Goal: Task Accomplishment & Management: Use online tool/utility

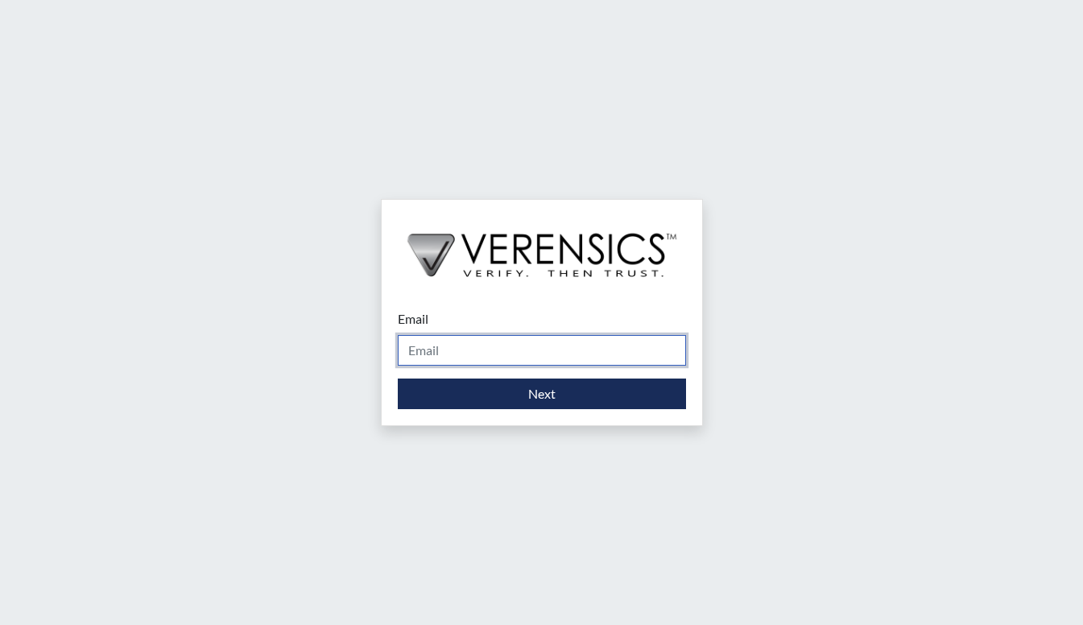
click at [530, 364] on input "Email" at bounding box center [542, 350] width 288 height 31
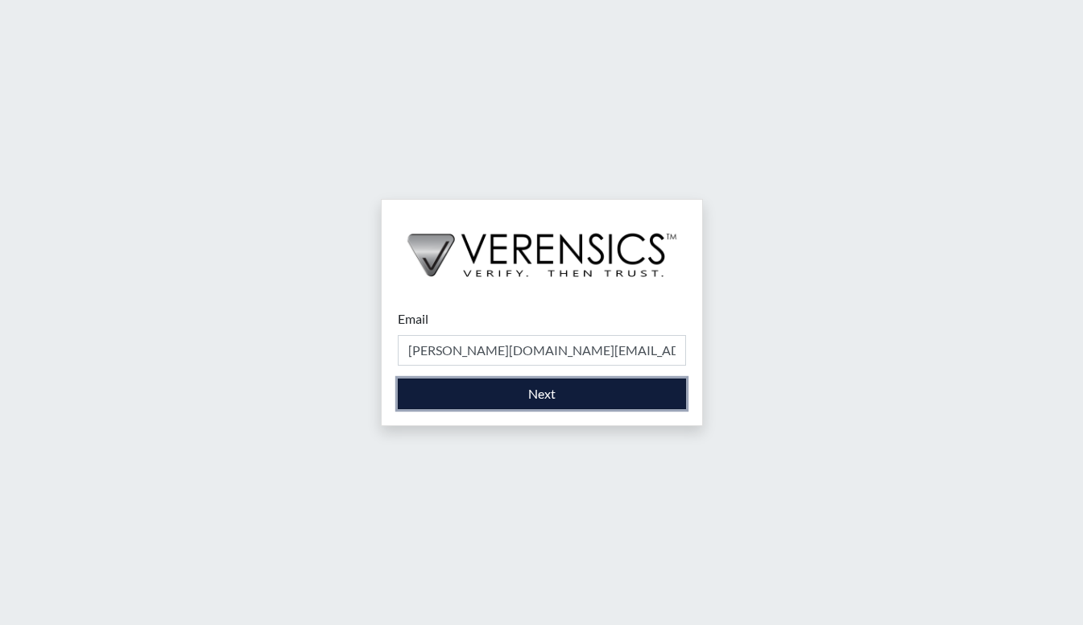
click at [536, 392] on button "Next" at bounding box center [542, 393] width 288 height 31
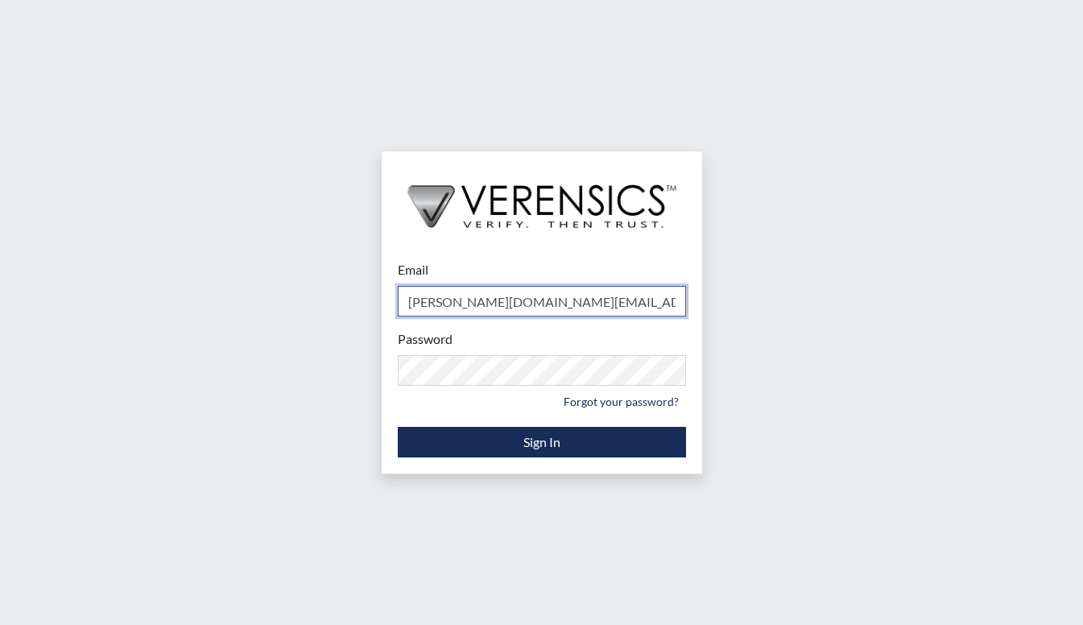
type input "[PERSON_NAME][EMAIL_ADDRESS][DOMAIN_NAME]"
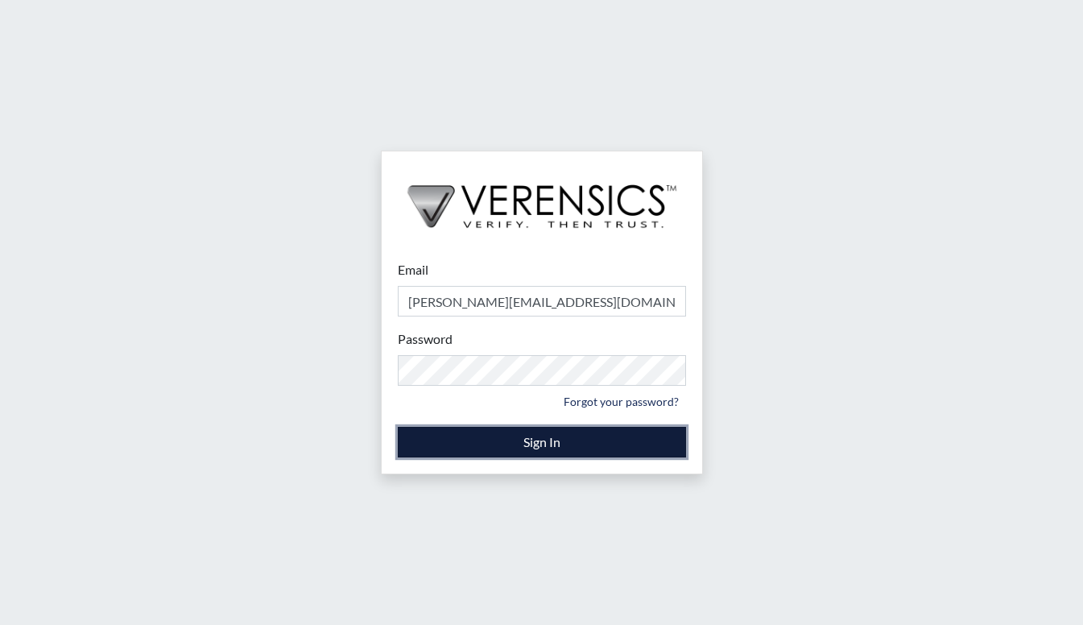
click at [519, 435] on button "Sign In" at bounding box center [542, 442] width 288 height 31
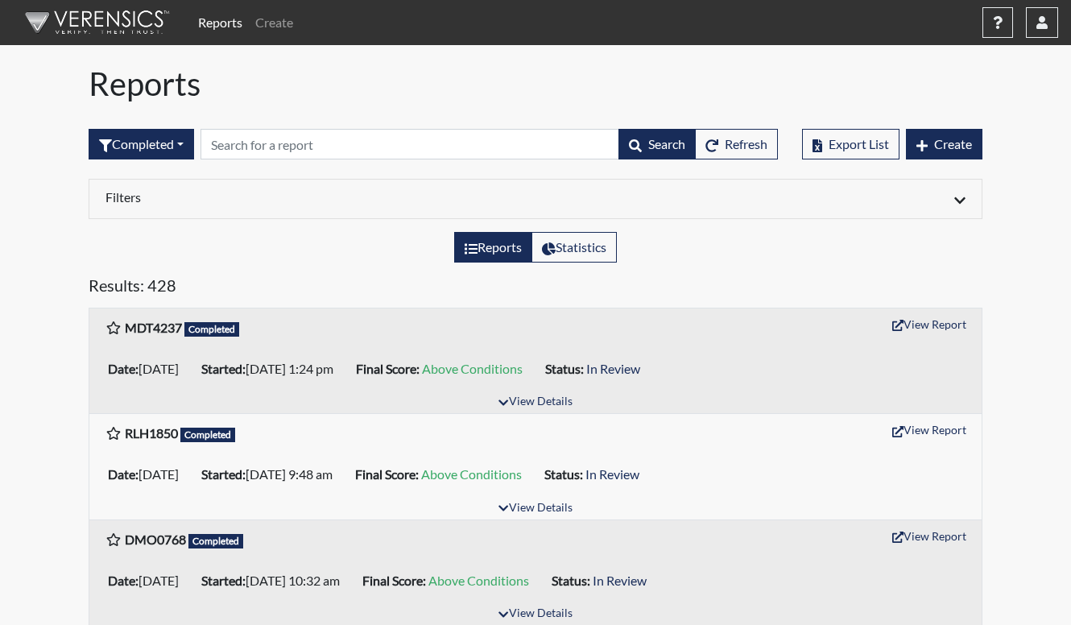
click at [313, 273] on div "Reports Statistics" at bounding box center [535, 253] width 918 height 43
drag, startPoint x: 142, startPoint y: 328, endPoint x: 161, endPoint y: 331, distance: 18.7
click at [161, 331] on b "MDT4237" at bounding box center [153, 327] width 57 height 15
click at [931, 324] on button "View Report" at bounding box center [929, 324] width 89 height 25
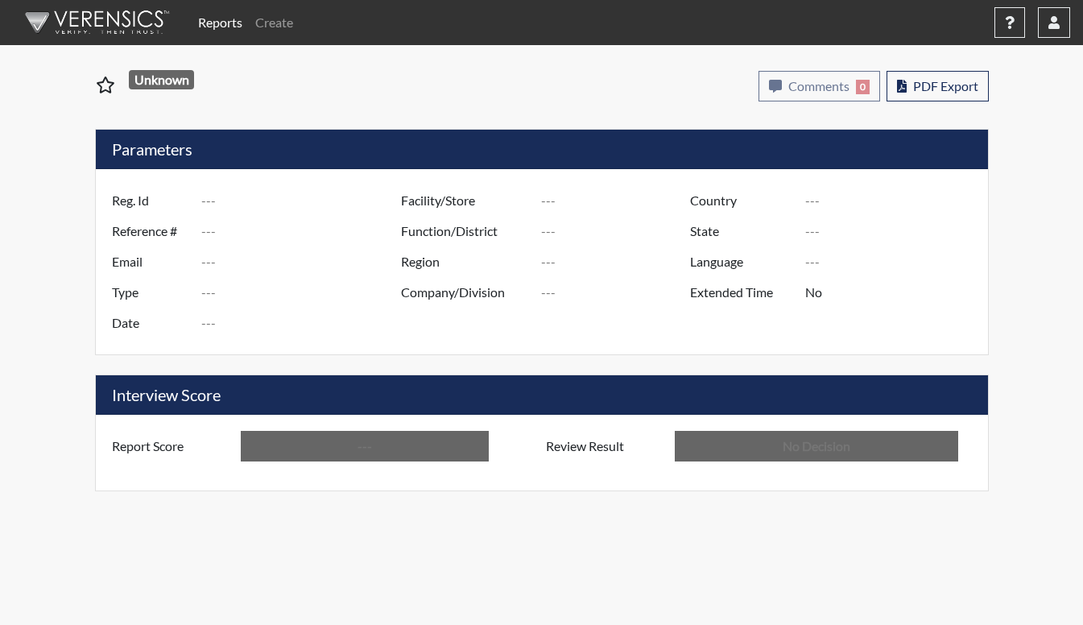
type input "MDT4237"
type input "50780"
type input "---"
type input "Corrections Pre-Employment"
type input "[DATE]"
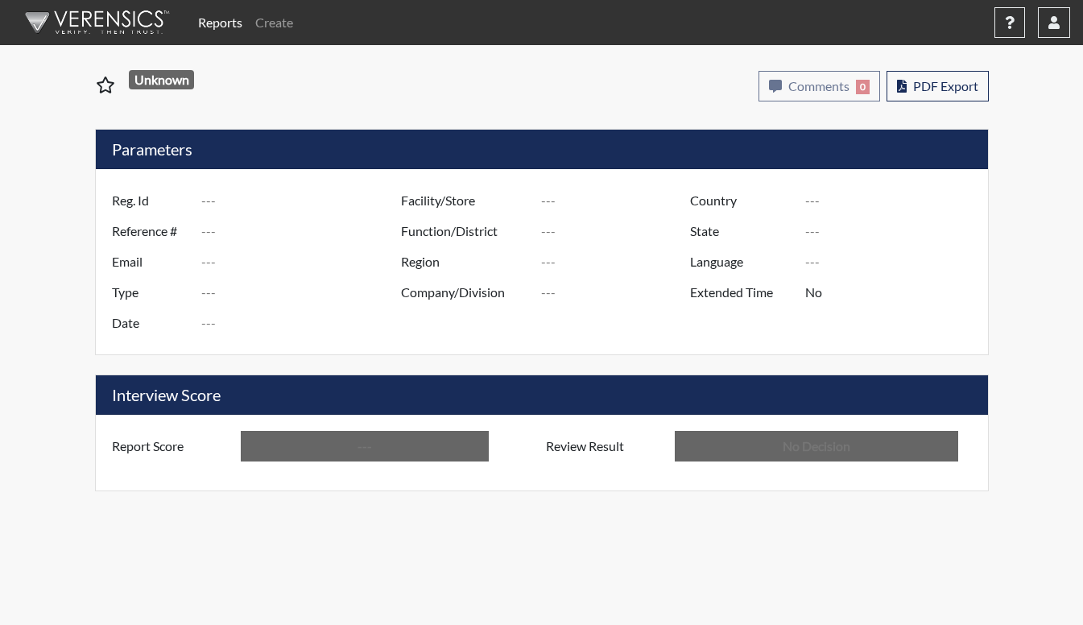
type input "[PERSON_NAME]"
type input "[GEOGRAPHIC_DATA]"
type input "[US_STATE]"
type input "English"
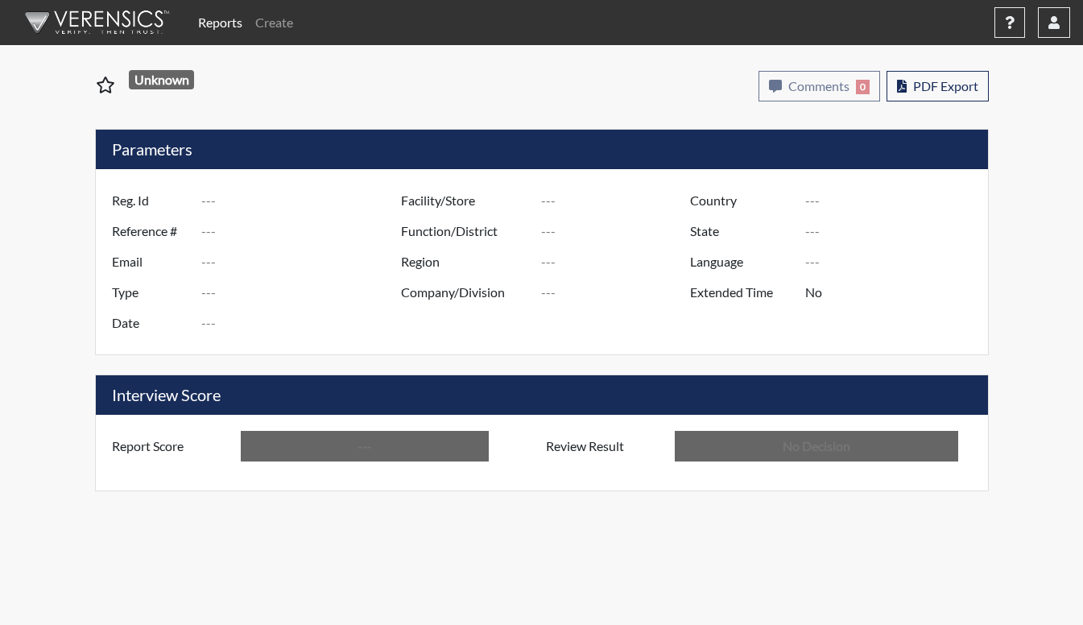
type input "Above Conditions"
type input "In Review"
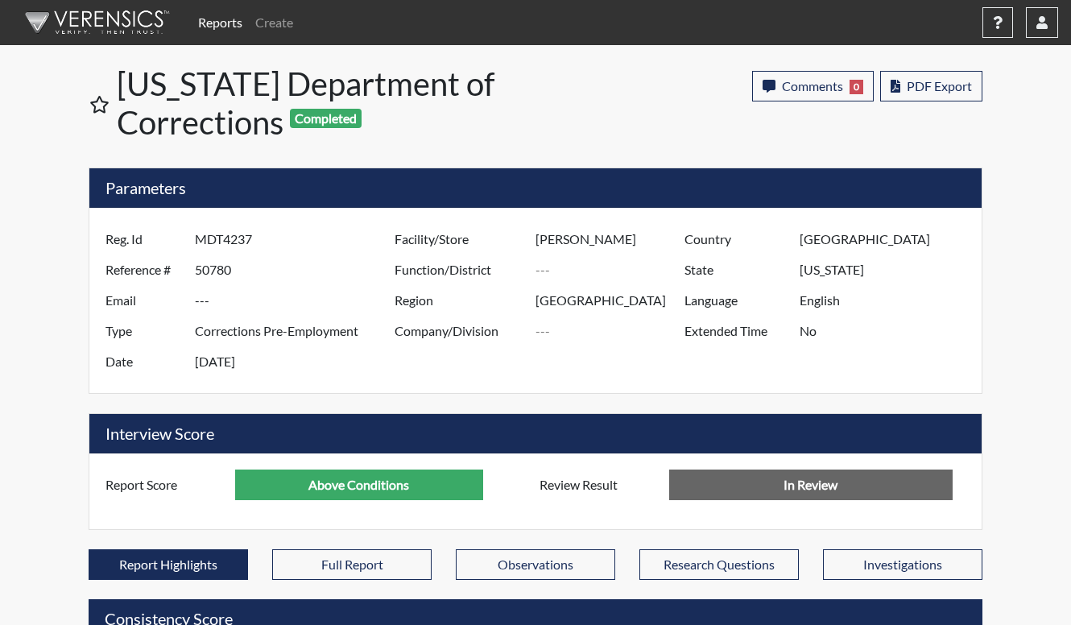
scroll to position [267, 669]
drag, startPoint x: 402, startPoint y: 148, endPoint x: 324, endPoint y: 127, distance: 80.8
click at [324, 129] on h1 "[US_STATE] Department of Corrections Completed" at bounding box center [327, 102] width 421 height 77
drag, startPoint x: 332, startPoint y: 137, endPoint x: 258, endPoint y: 109, distance: 78.5
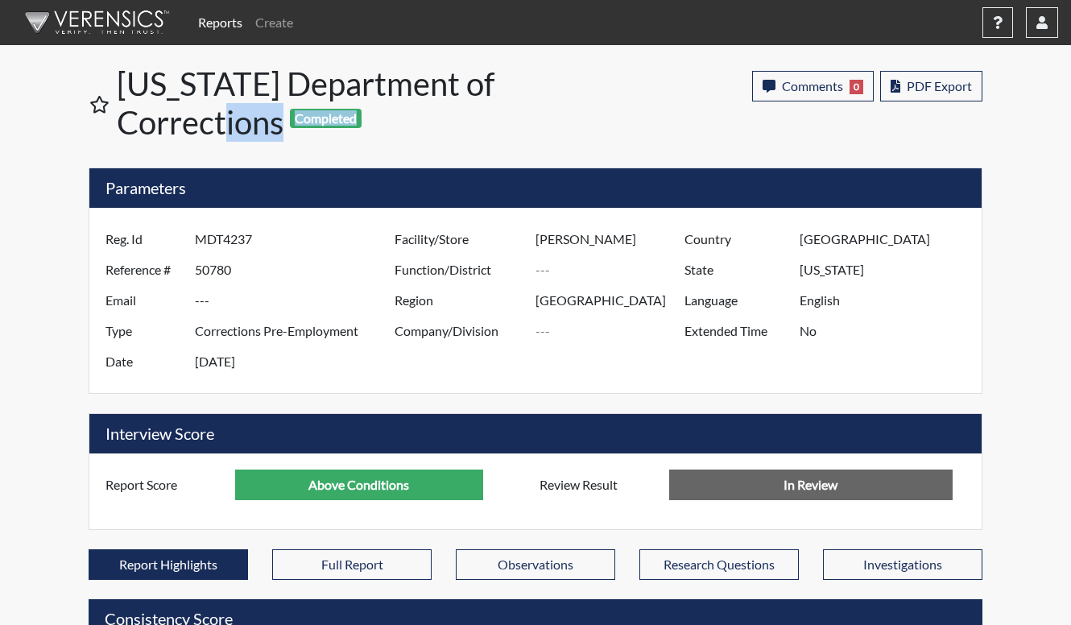
click at [258, 109] on h1 "[US_STATE] Department of Corrections Completed" at bounding box center [327, 102] width 421 height 77
drag, startPoint x: 258, startPoint y: 109, endPoint x: 261, endPoint y: 117, distance: 8.4
click at [261, 117] on h1 "[US_STATE] Department of Corrections Completed" at bounding box center [327, 102] width 421 height 77
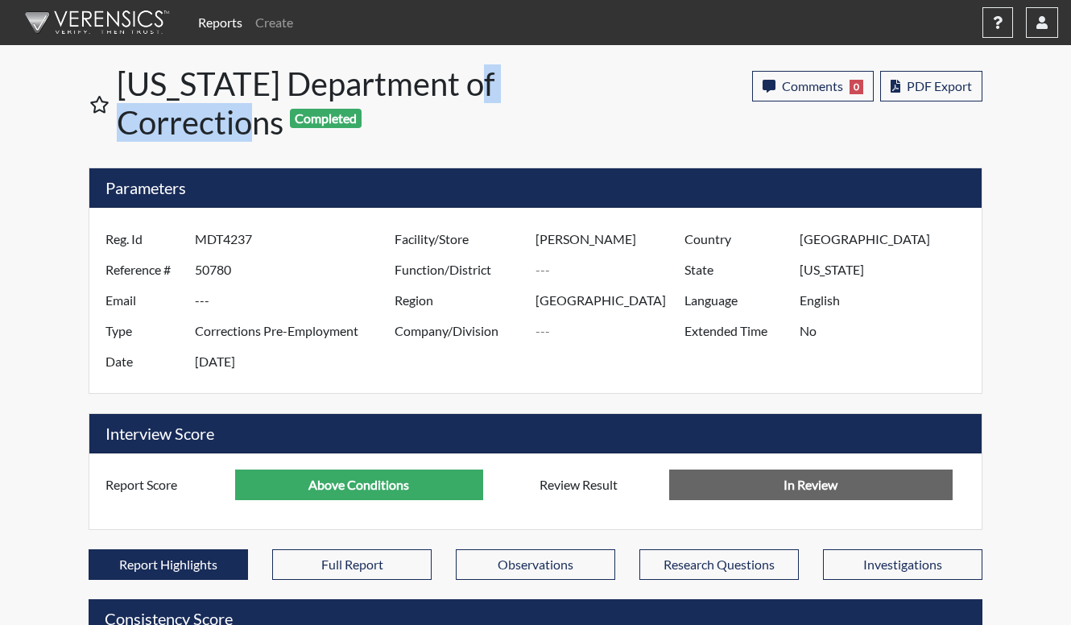
drag, startPoint x: 261, startPoint y: 118, endPoint x: 233, endPoint y: 105, distance: 31.0
click at [233, 105] on h1 "[US_STATE] Department of Corrections Completed" at bounding box center [327, 102] width 421 height 77
drag, startPoint x: 233, startPoint y: 105, endPoint x: 221, endPoint y: 111, distance: 13.7
click at [221, 111] on h1 "[US_STATE] Department of Corrections Completed" at bounding box center [327, 102] width 421 height 77
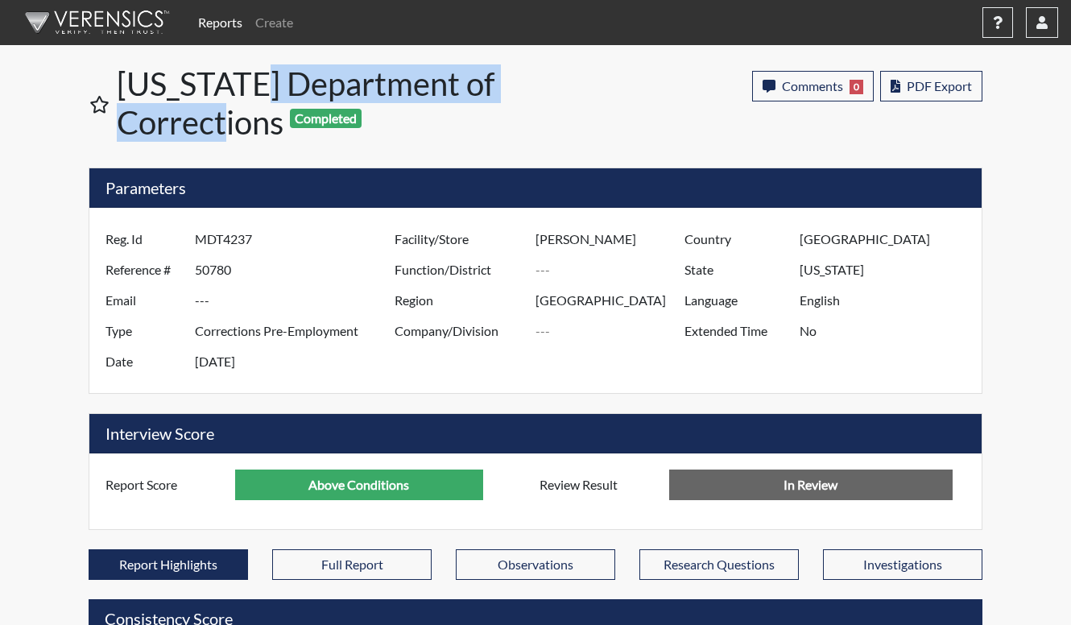
drag, startPoint x: 253, startPoint y: 116, endPoint x: 235, endPoint y: 102, distance: 22.4
click at [235, 102] on h1 "[US_STATE] Department of Corrections Completed" at bounding box center [327, 102] width 421 height 77
click at [228, 104] on h1 "[US_STATE] Department of Corrections Completed" at bounding box center [327, 102] width 421 height 77
drag, startPoint x: 283, startPoint y: 109, endPoint x: 217, endPoint y: 79, distance: 72.4
click at [217, 79] on h1 "[US_STATE] Department of Corrections Completed" at bounding box center [327, 102] width 421 height 77
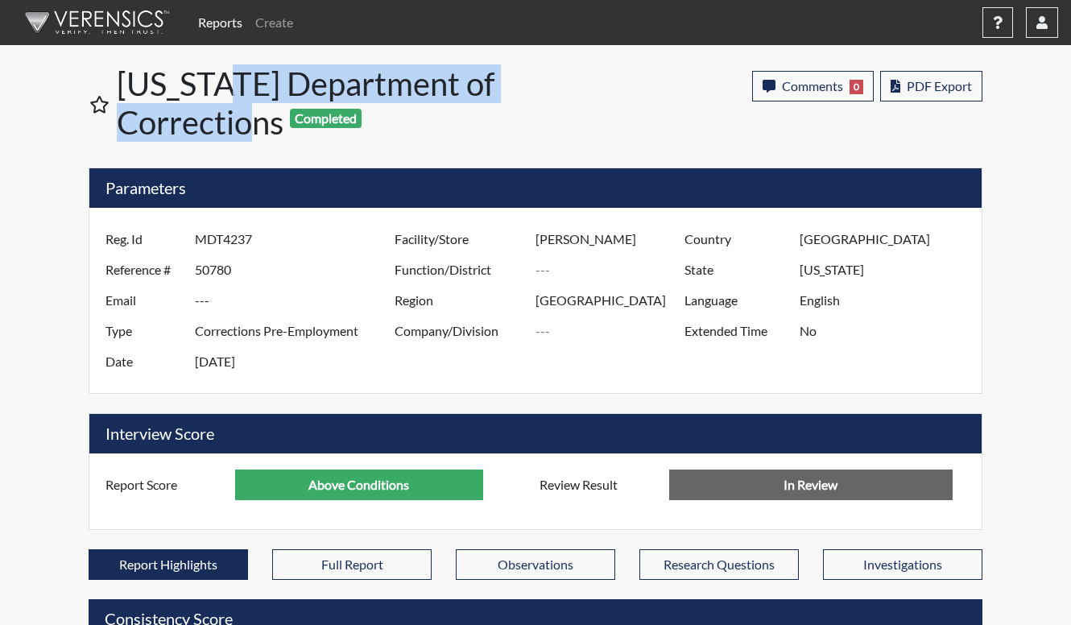
drag, startPoint x: 217, startPoint y: 79, endPoint x: 222, endPoint y: 109, distance: 30.2
click at [222, 109] on h1 "[US_STATE] Department of Corrections Completed" at bounding box center [327, 102] width 421 height 77
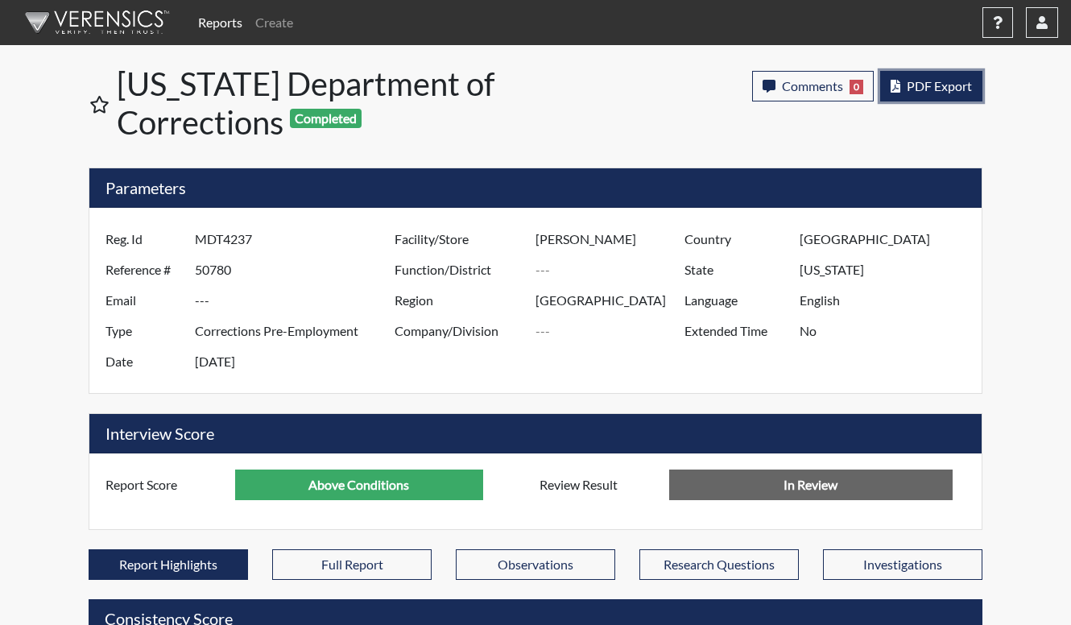
click at [967, 99] on button "PDF Export" at bounding box center [931, 86] width 102 height 31
